Goal: Information Seeking & Learning: Learn about a topic

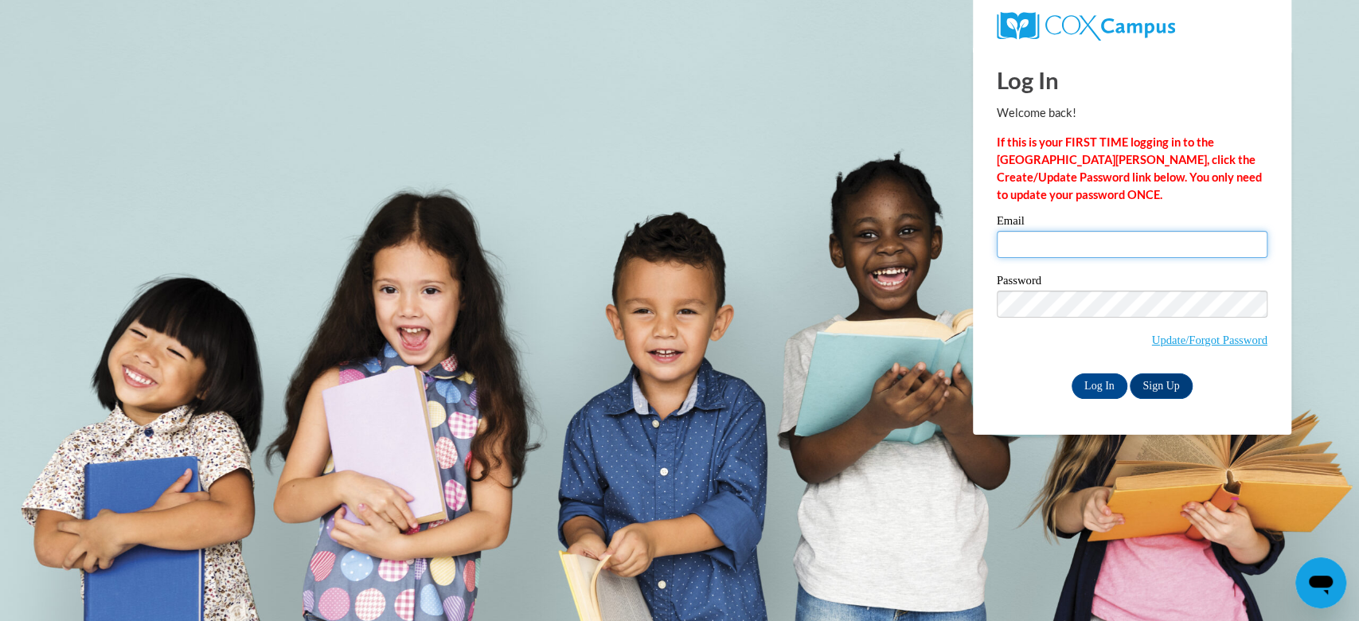
type input "jbarne29@my.westga.edu"
click at [1094, 389] on input "Log In" at bounding box center [1100, 385] width 56 height 25
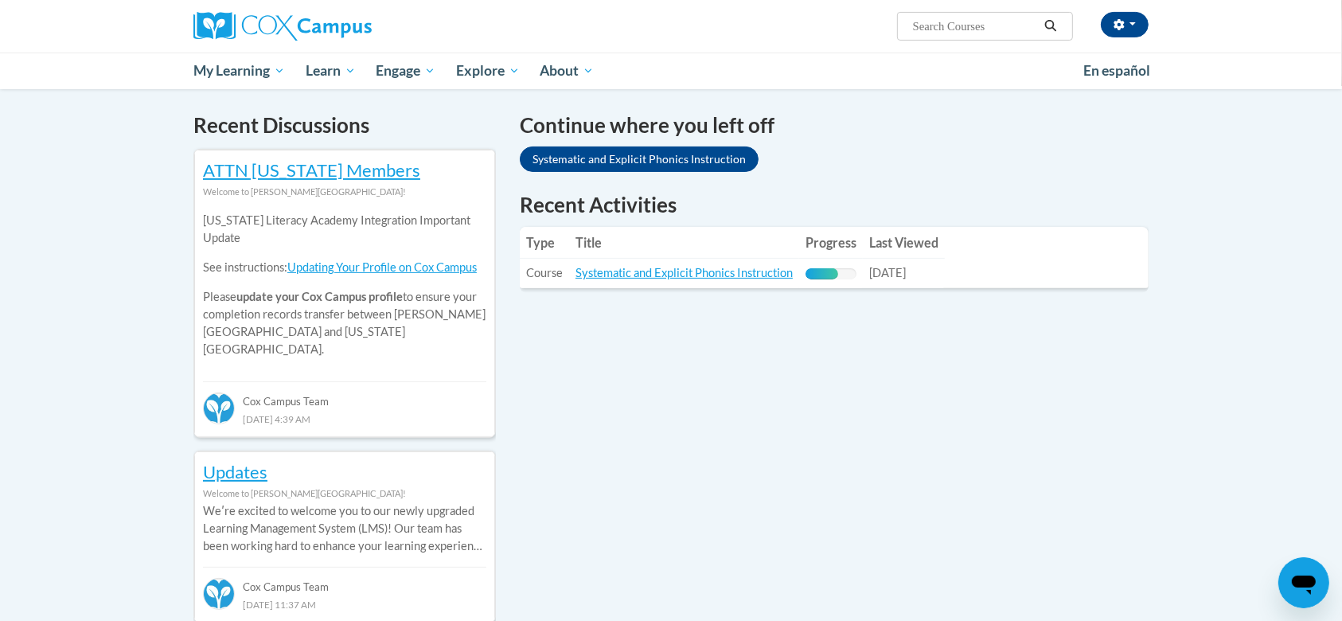
scroll to position [475, 0]
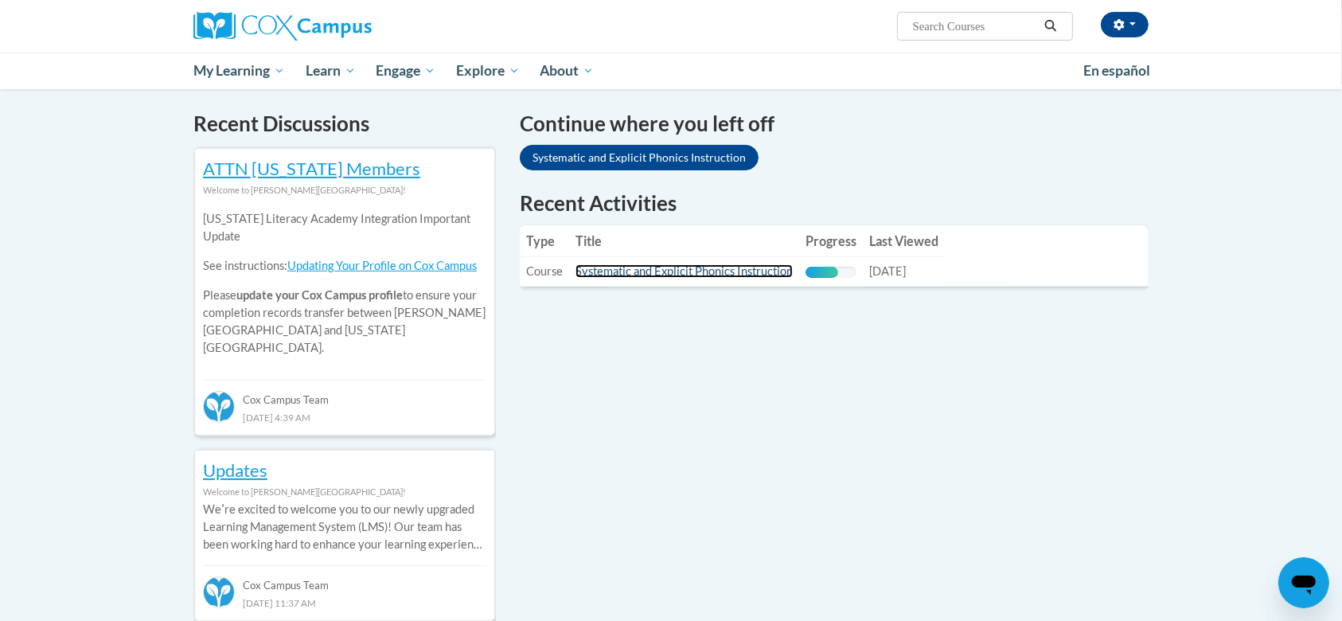
click at [656, 276] on link "Systematic and Explicit Phonics Instruction" at bounding box center [684, 271] width 217 height 14
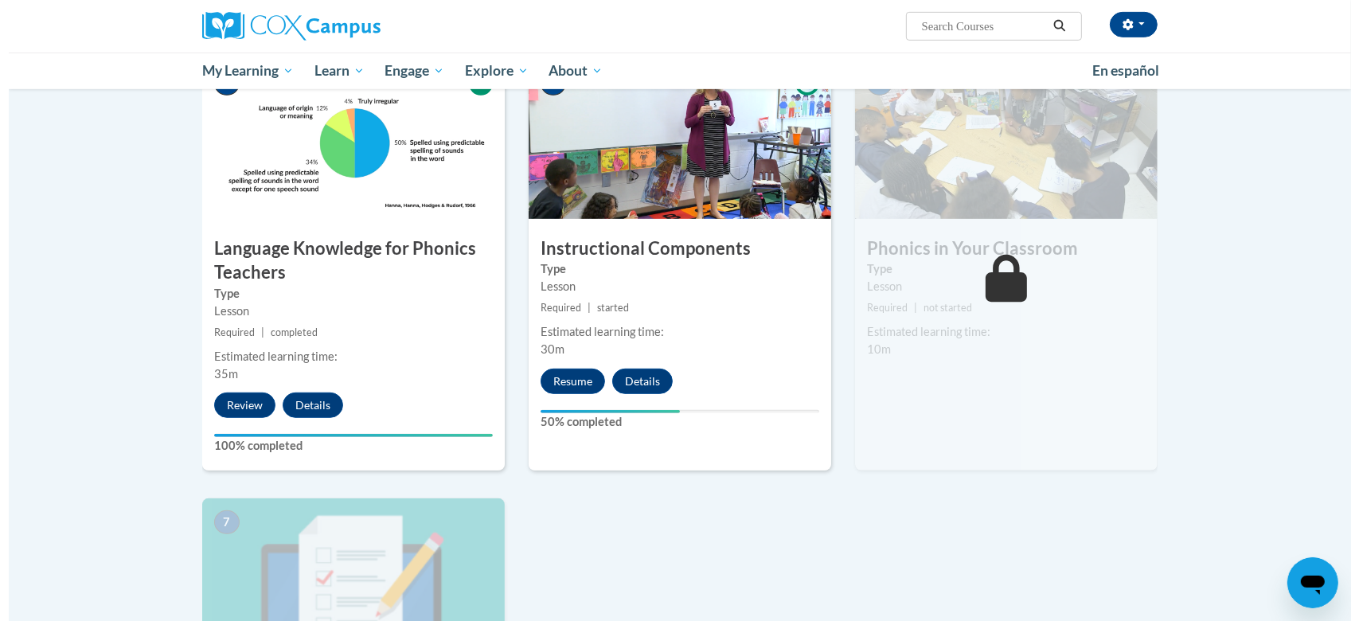
scroll to position [796, 0]
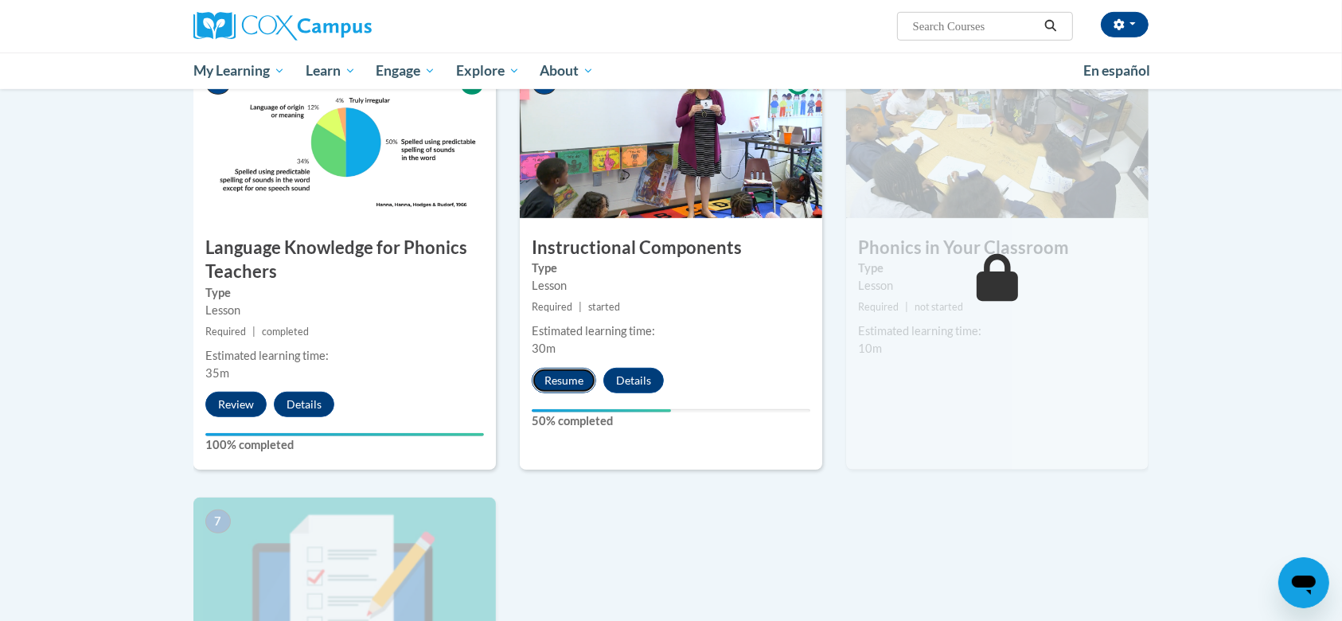
click at [563, 372] on button "Resume" at bounding box center [564, 380] width 64 height 25
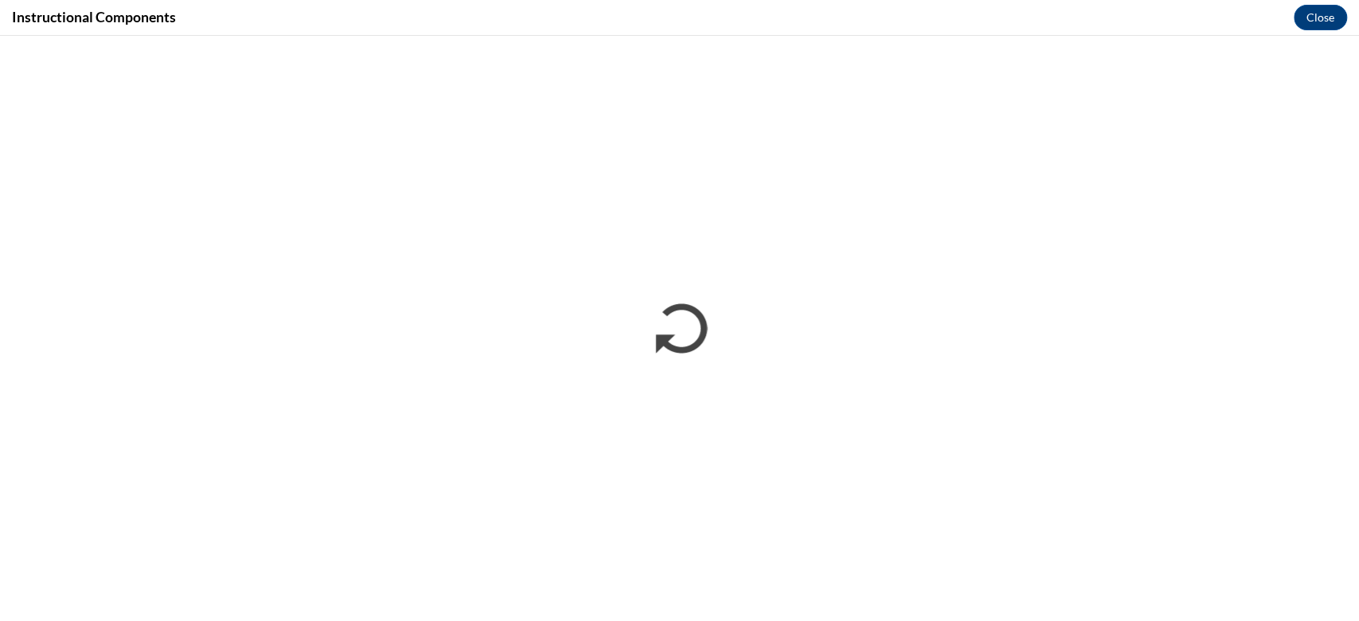
scroll to position [0, 0]
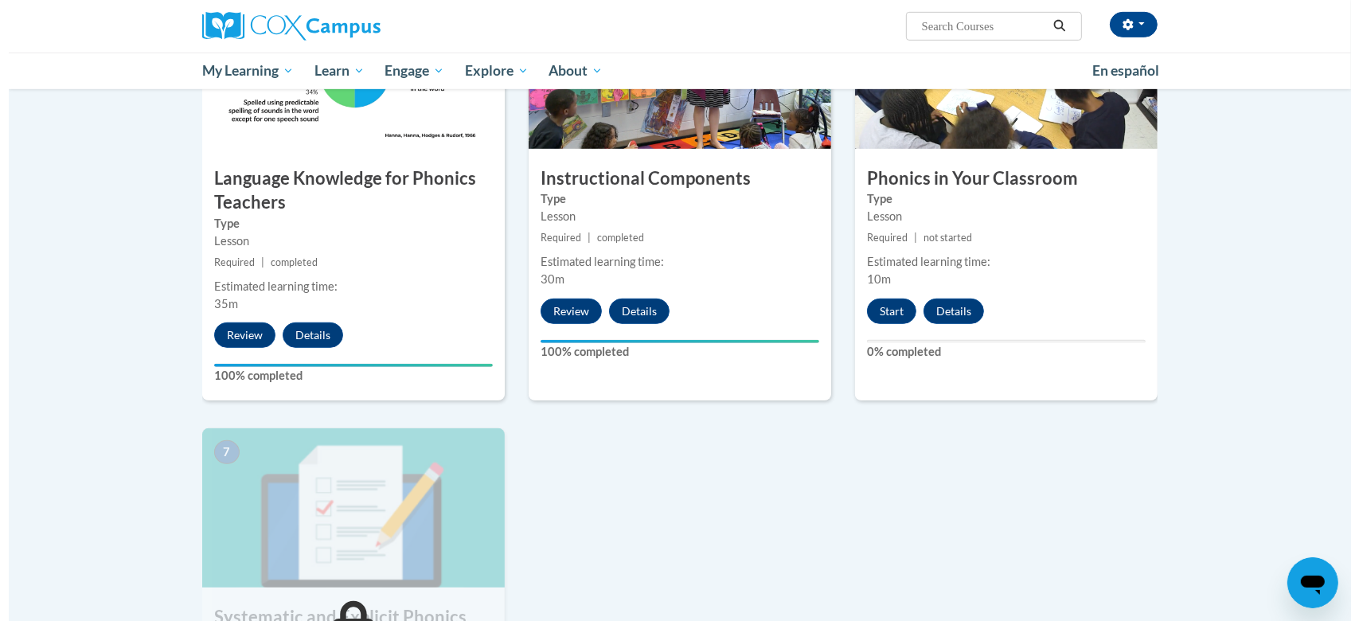
scroll to position [864, 0]
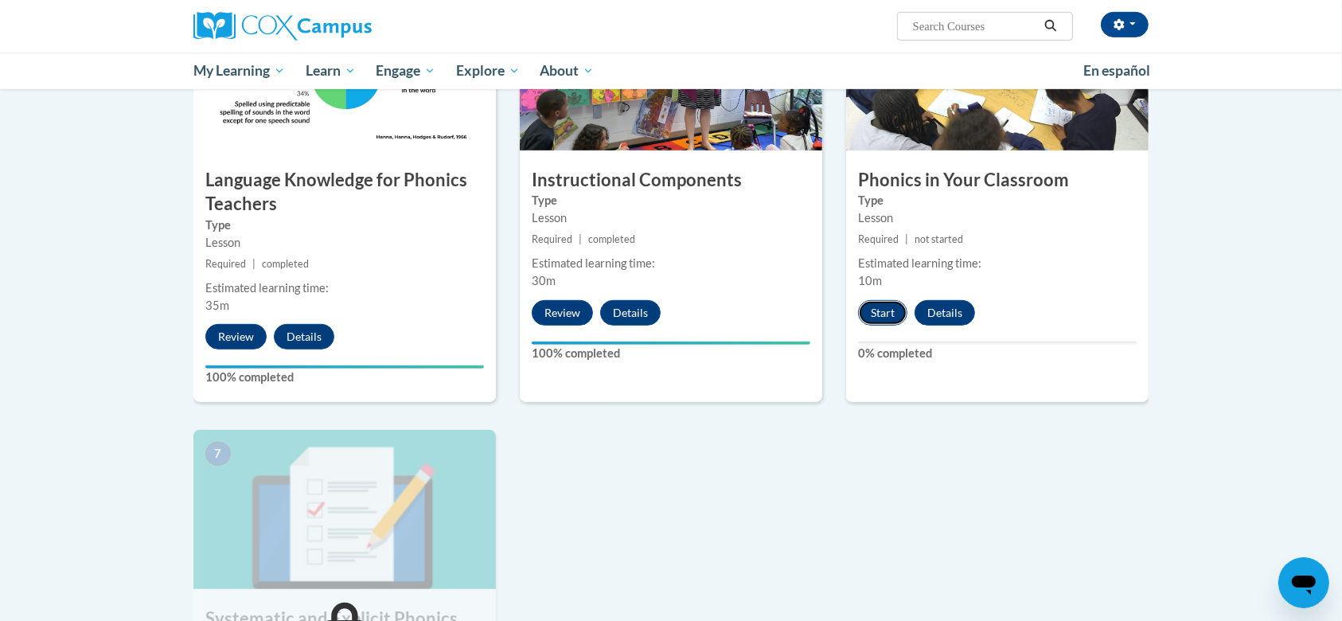
click at [874, 309] on button "Start" at bounding box center [882, 312] width 49 height 25
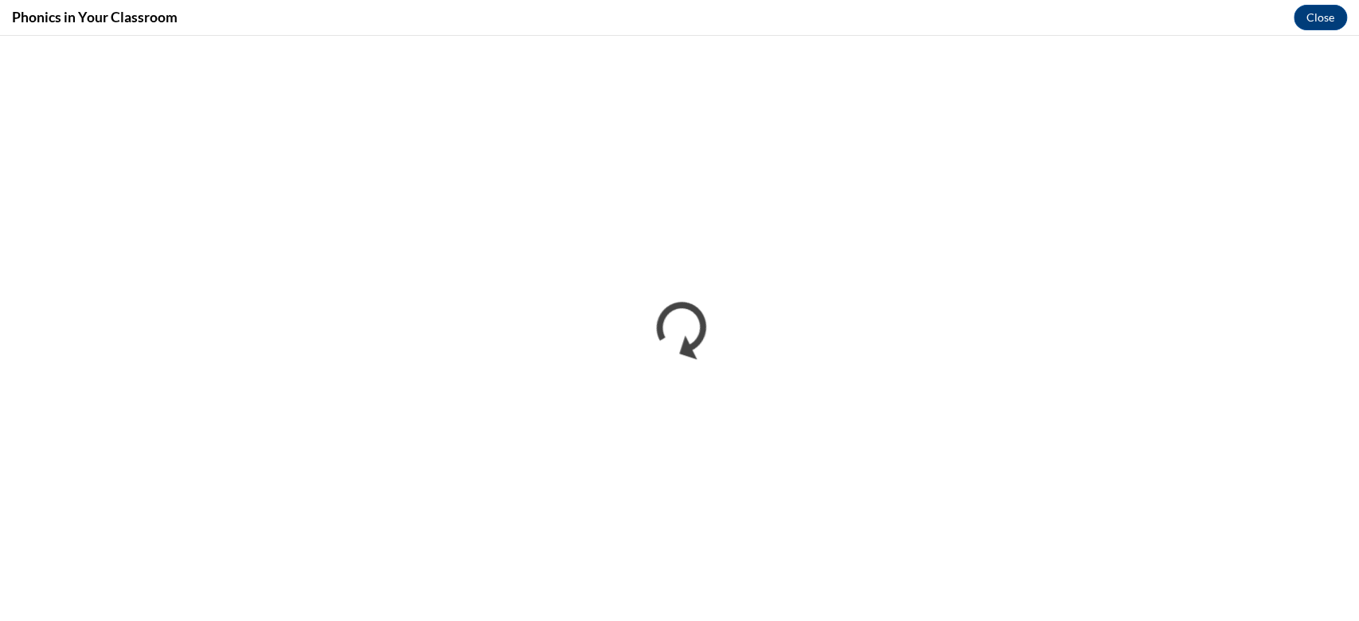
scroll to position [0, 0]
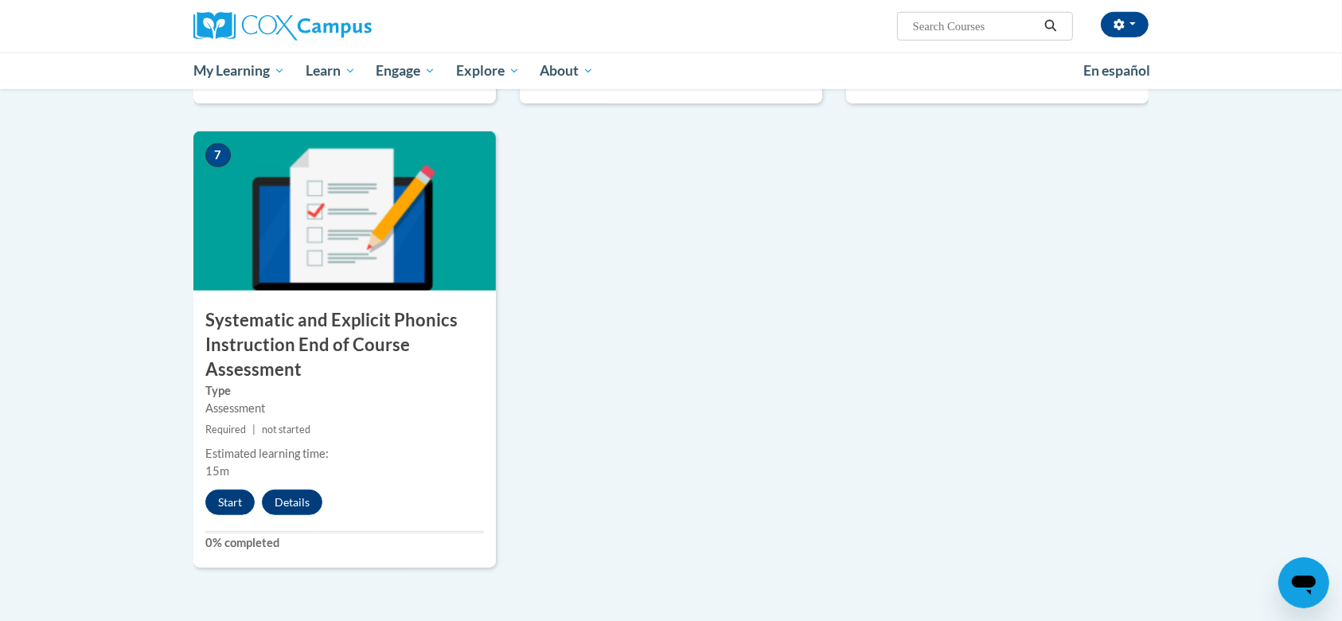
scroll to position [1162, 0]
